Goal: Find specific page/section: Find specific page/section

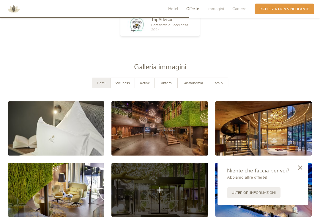
scroll to position [833, 0]
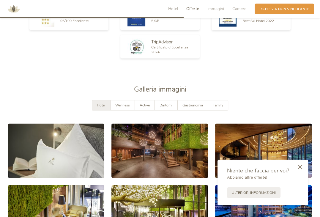
click at [303, 166] on div at bounding box center [300, 167] width 16 height 17
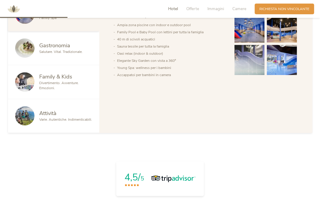
scroll to position [238, 0]
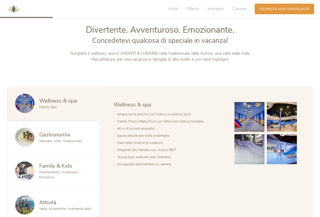
click at [59, 169] on span "Family & Kids" at bounding box center [55, 165] width 33 height 7
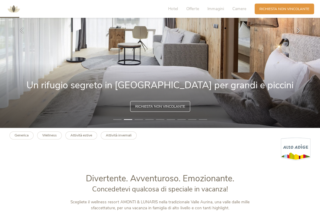
scroll to position [0, 0]
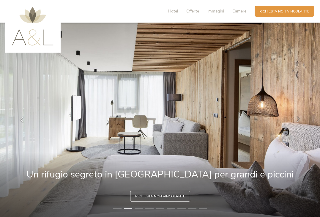
click at [295, 121] on div at bounding box center [298, 119] width 15 height 15
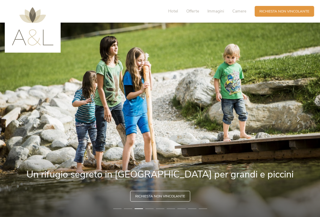
click at [295, 121] on div at bounding box center [298, 119] width 15 height 15
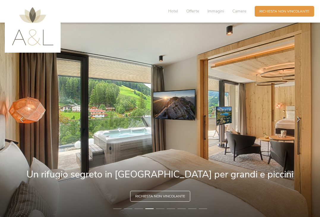
click at [295, 121] on div at bounding box center [298, 119] width 15 height 15
click at [297, 119] on icon at bounding box center [298, 119] width 5 height 5
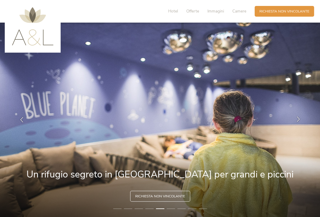
click at [297, 119] on icon at bounding box center [298, 119] width 5 height 5
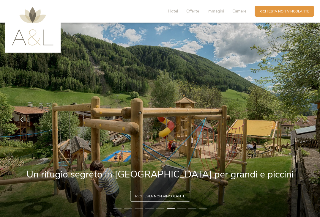
click at [298, 119] on icon at bounding box center [298, 119] width 5 height 5
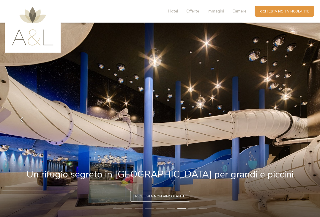
click at [298, 119] on icon at bounding box center [298, 119] width 5 height 5
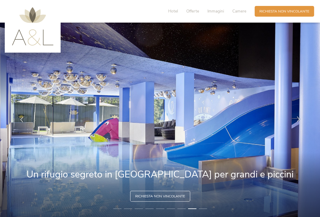
click at [298, 119] on icon at bounding box center [298, 119] width 5 height 5
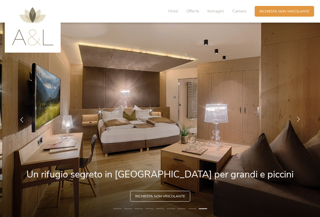
click at [298, 119] on icon at bounding box center [298, 119] width 5 height 5
click at [299, 119] on icon at bounding box center [298, 119] width 5 height 5
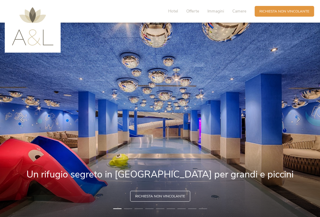
click at [300, 117] on icon at bounding box center [298, 119] width 5 height 5
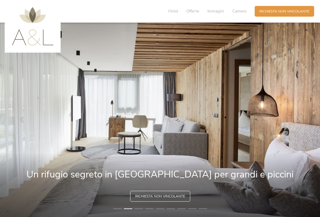
click at [300, 117] on icon at bounding box center [298, 119] width 5 height 5
